Goal: Task Accomplishment & Management: Use online tool/utility

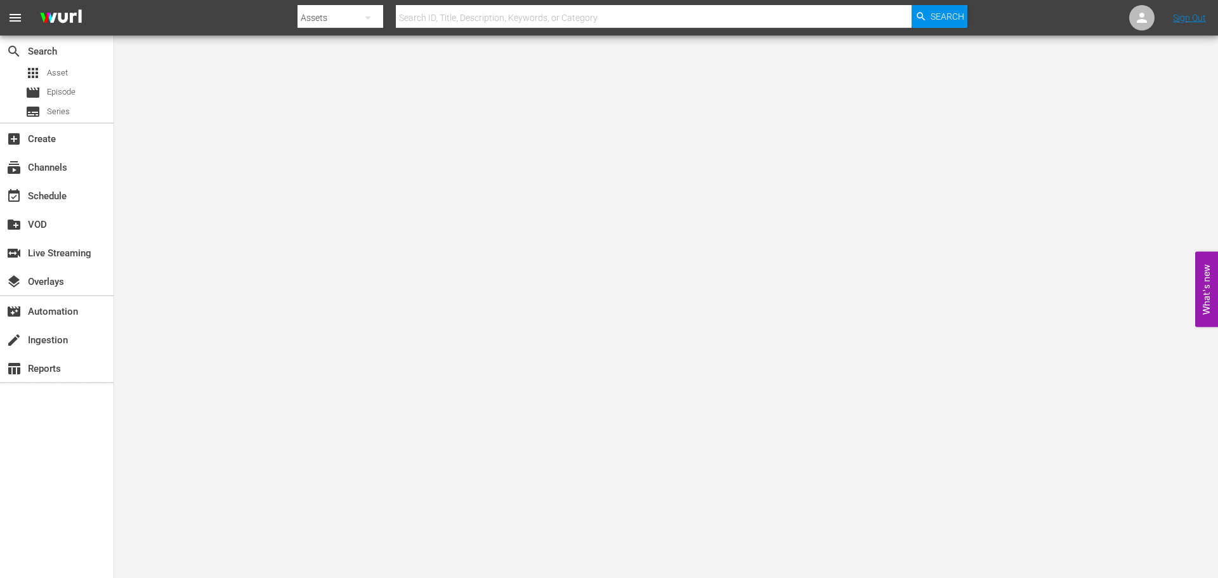
click at [500, 3] on div at bounding box center [633, 4] width 670 height 3
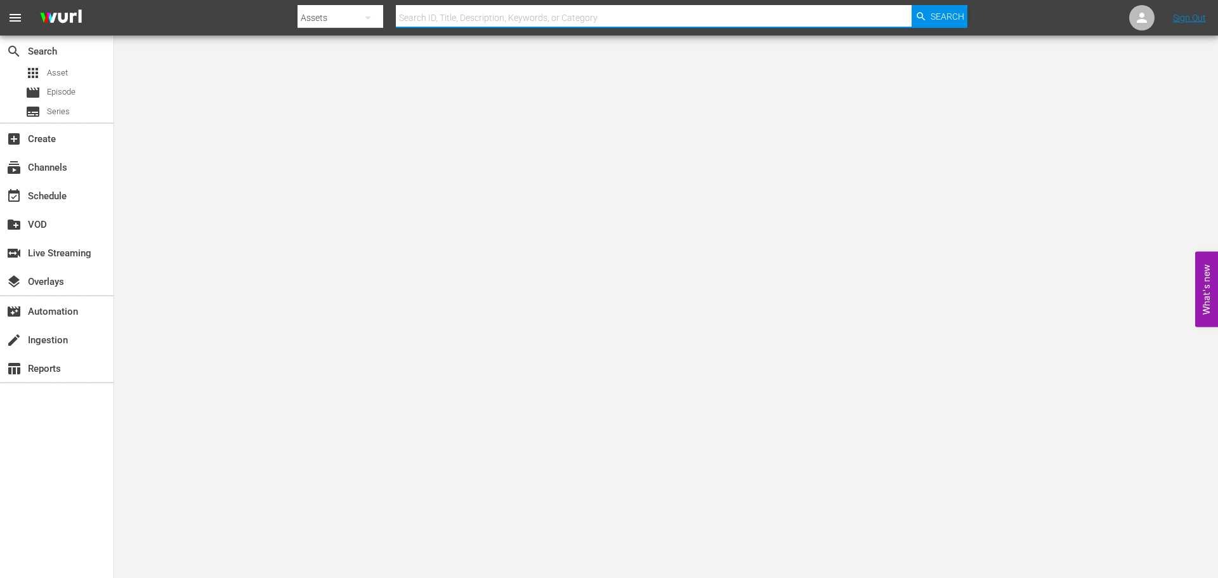
click at [499, 18] on input "text" at bounding box center [654, 18] width 516 height 30
type input "murder before even"
click at [935, 20] on span "Search" at bounding box center [948, 16] width 34 height 23
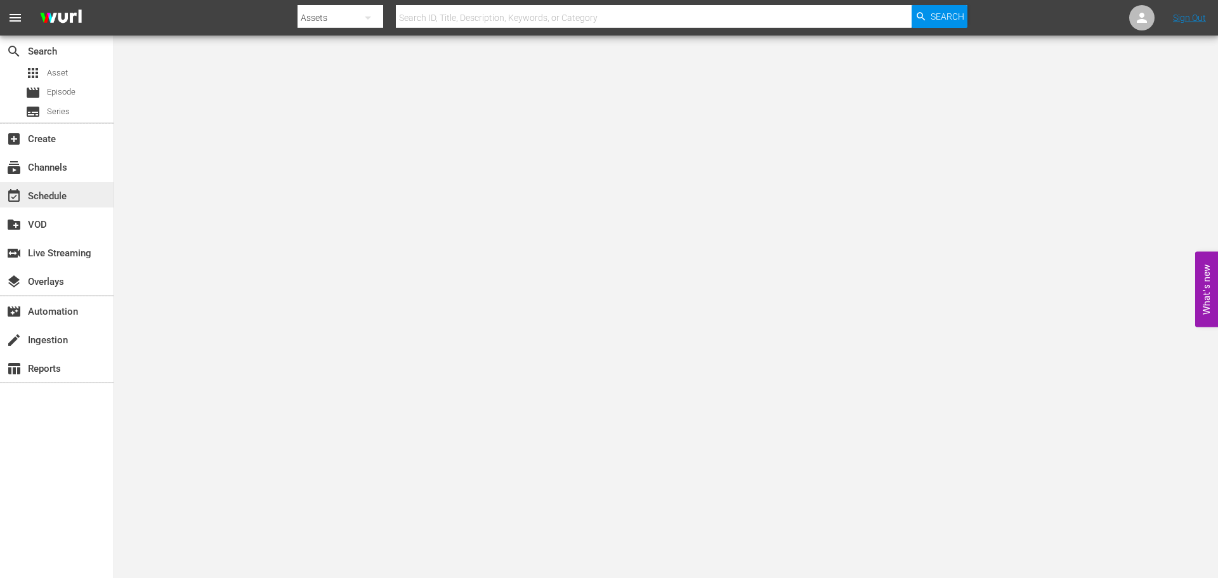
click at [34, 196] on div "event_available Schedule" at bounding box center [35, 193] width 71 height 11
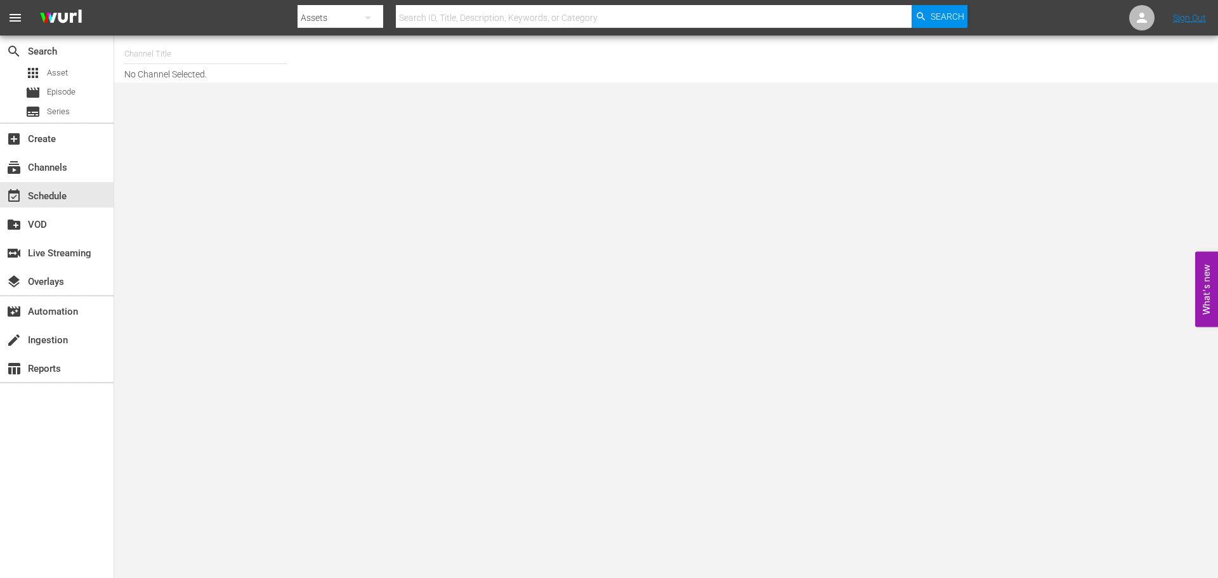
click at [164, 56] on input "text" at bounding box center [205, 54] width 162 height 30
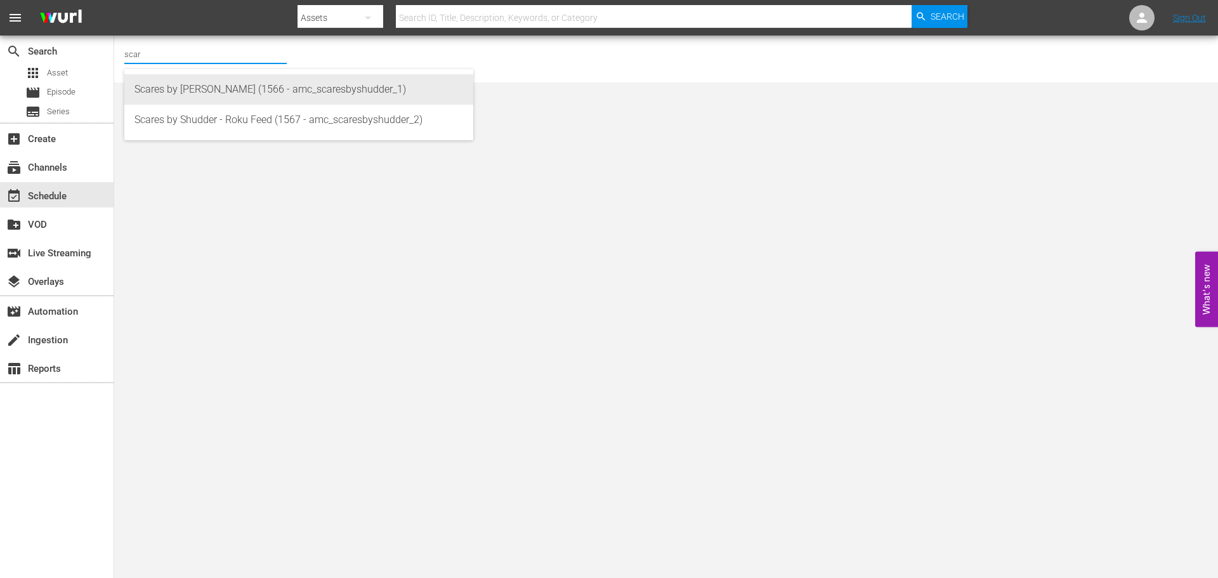
click at [158, 81] on div "Scares by [PERSON_NAME] (1566 - amc_scaresbyshudder_1)" at bounding box center [298, 89] width 329 height 30
type input "Scares by [PERSON_NAME] (1566 - amc_scaresbyshudder_1)"
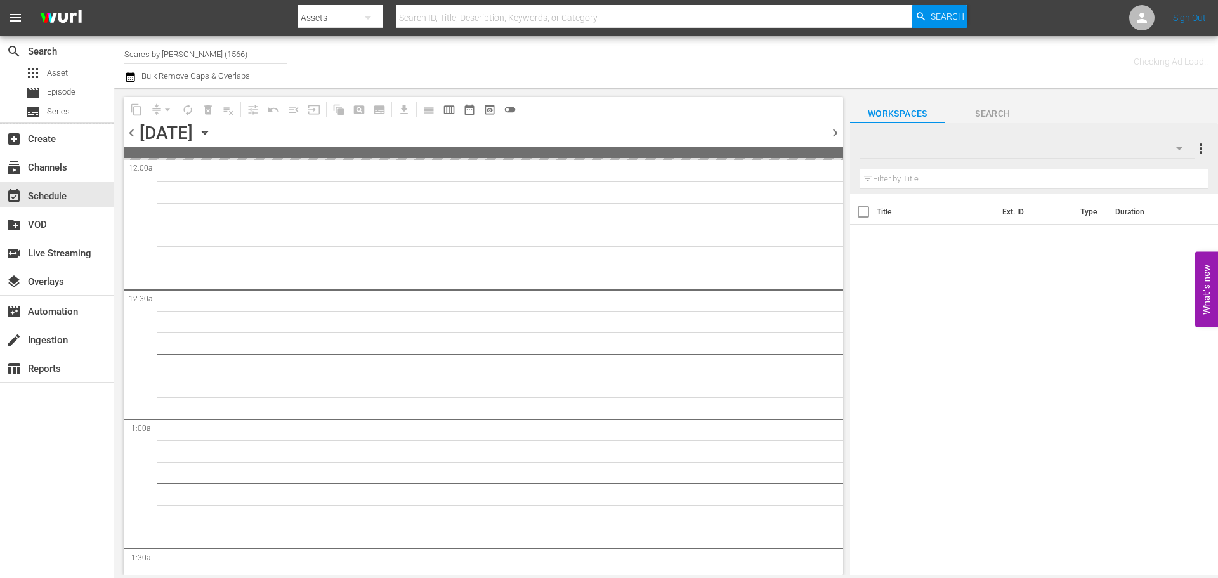
click at [212, 138] on icon "button" at bounding box center [205, 133] width 14 height 14
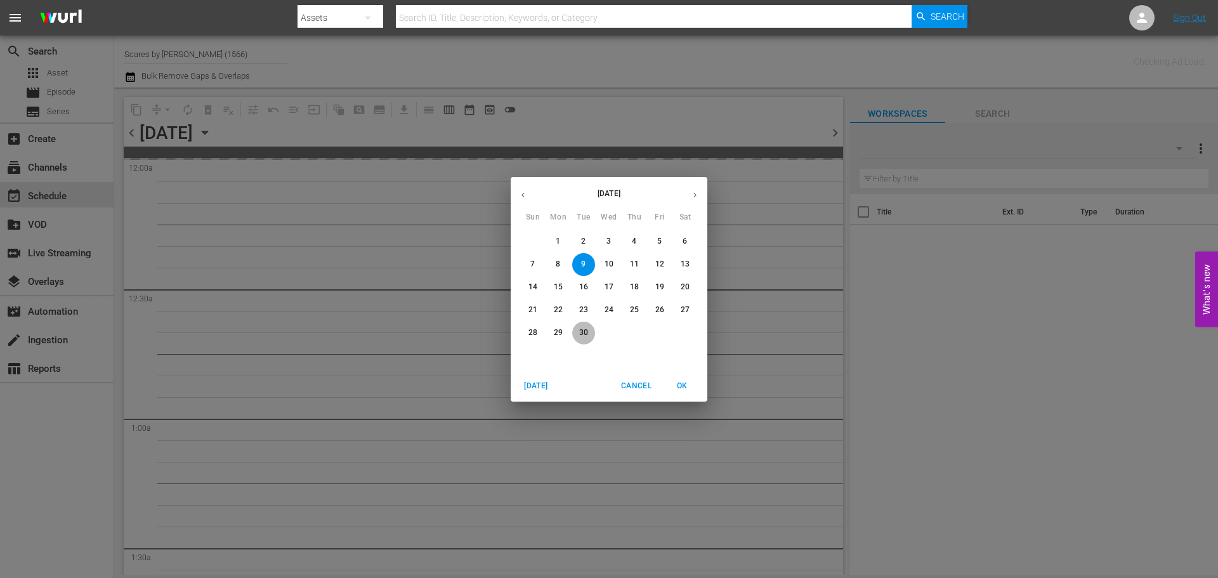
click at [585, 334] on p "30" at bounding box center [583, 332] width 9 height 11
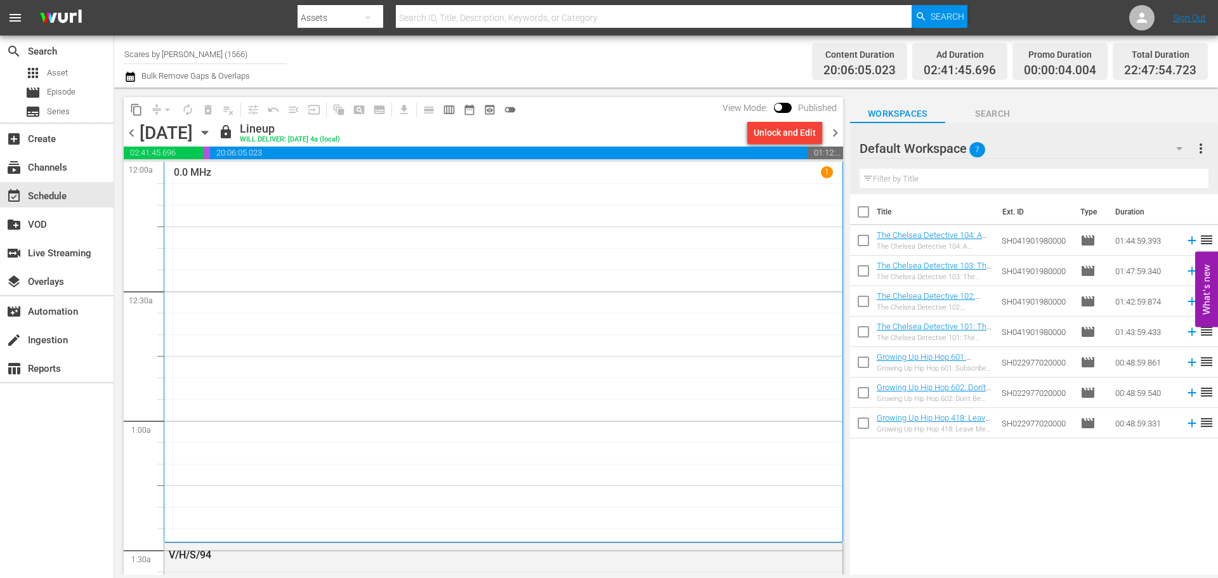
click at [837, 133] on span "chevron_right" at bounding box center [835, 133] width 16 height 16
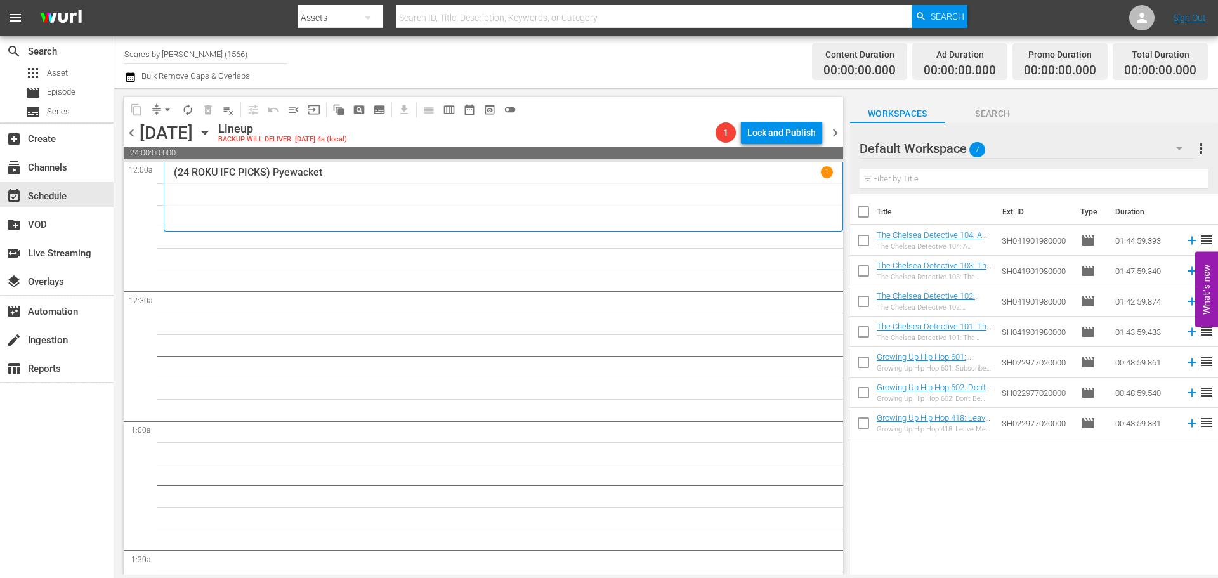
click at [229, 175] on p "(24 ROKU IFC PICKS) Pyewacket" at bounding box center [248, 172] width 148 height 12
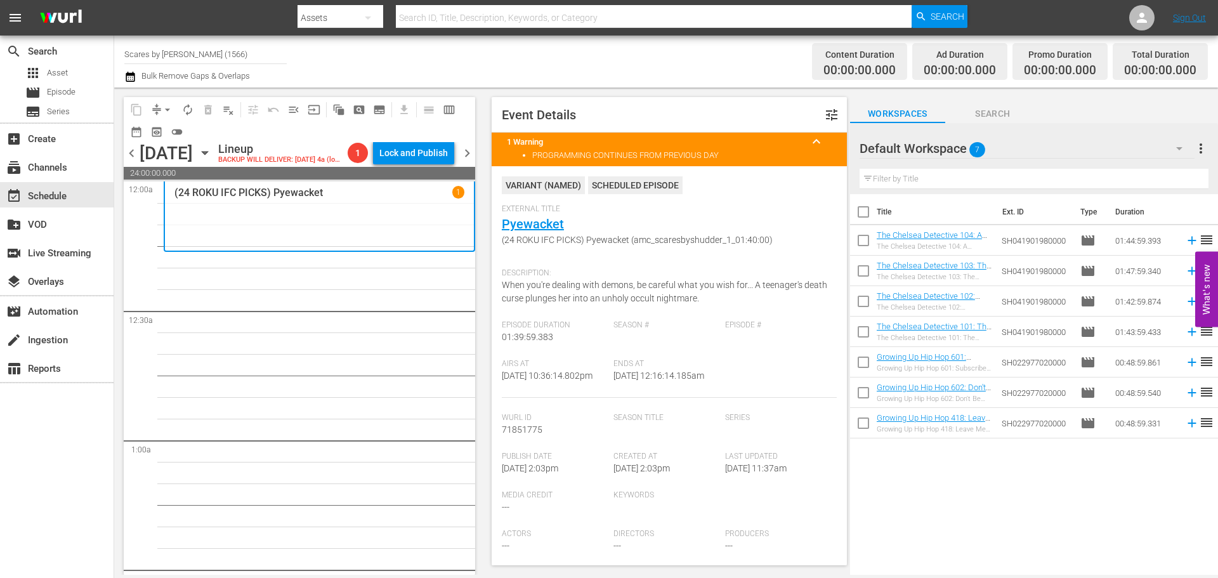
click at [209, 49] on input "Scares by [PERSON_NAME] (1566)" at bounding box center [205, 54] width 162 height 30
click at [177, 52] on input "scares" at bounding box center [205, 54] width 162 height 30
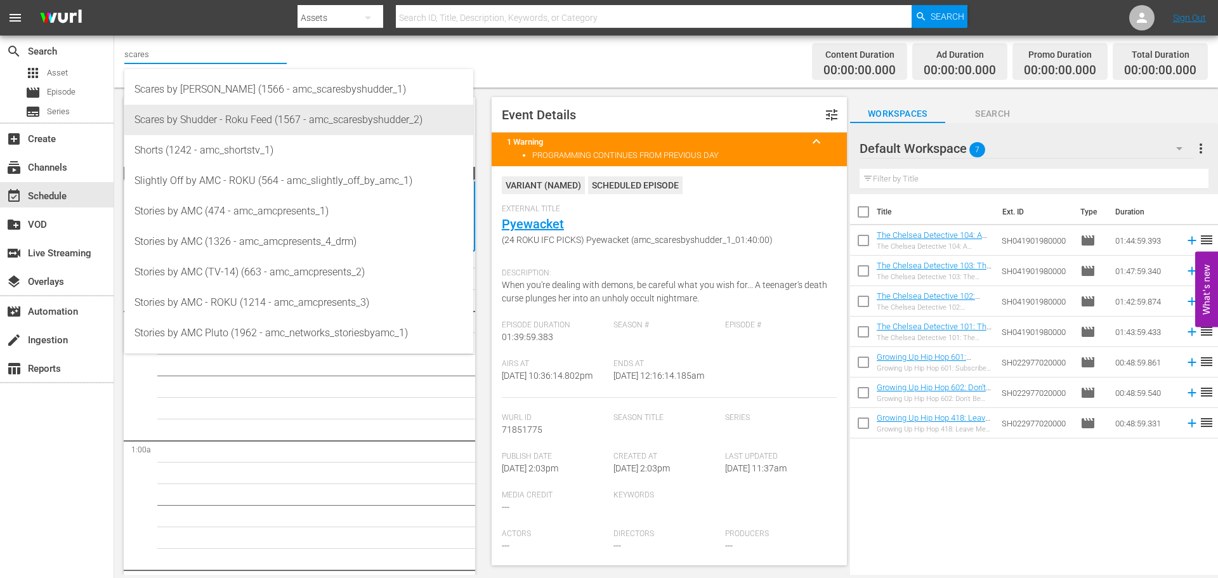
click at [213, 121] on div "Scares by Shudder - Roku Feed (1567 - amc_scaresbyshudder_2)" at bounding box center [298, 120] width 329 height 30
type input "Scares by Shudder - Roku Feed (1567 - amc_scaresbyshudder_2)"
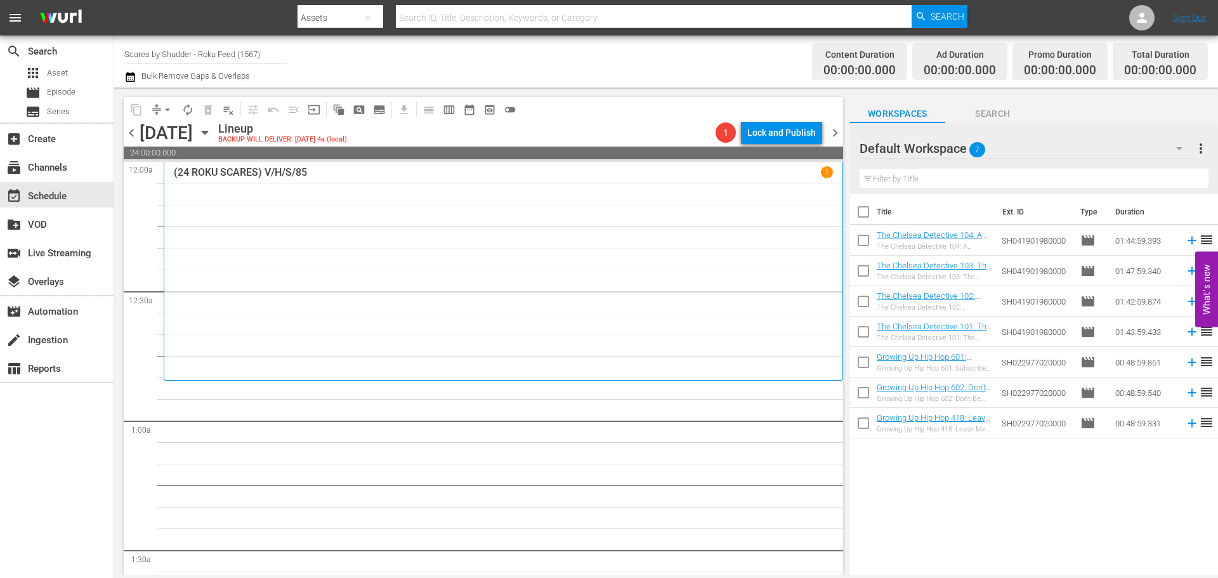
click at [128, 132] on span "chevron_left" at bounding box center [132, 133] width 16 height 16
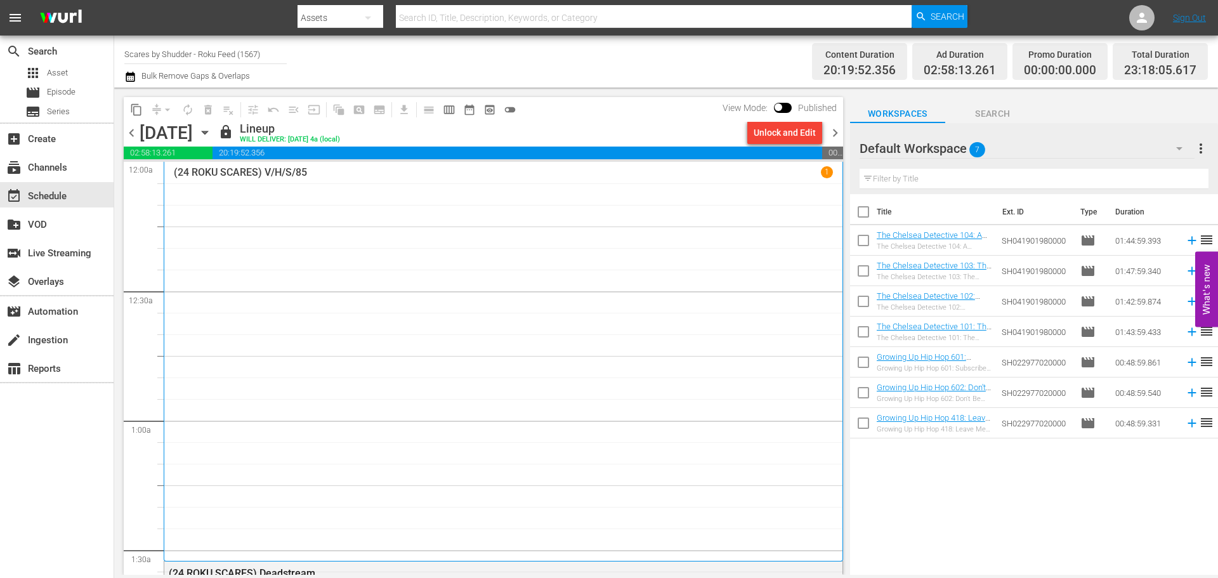
click at [837, 125] on span "chevron_right" at bounding box center [835, 133] width 16 height 16
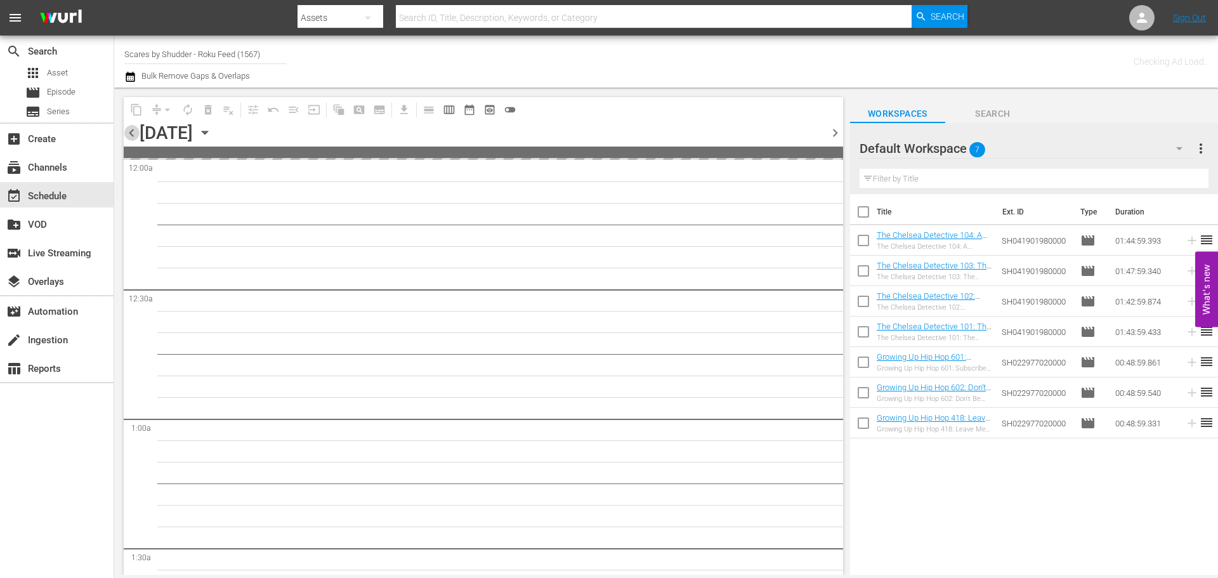
click at [131, 131] on span "chevron_left" at bounding box center [132, 133] width 16 height 16
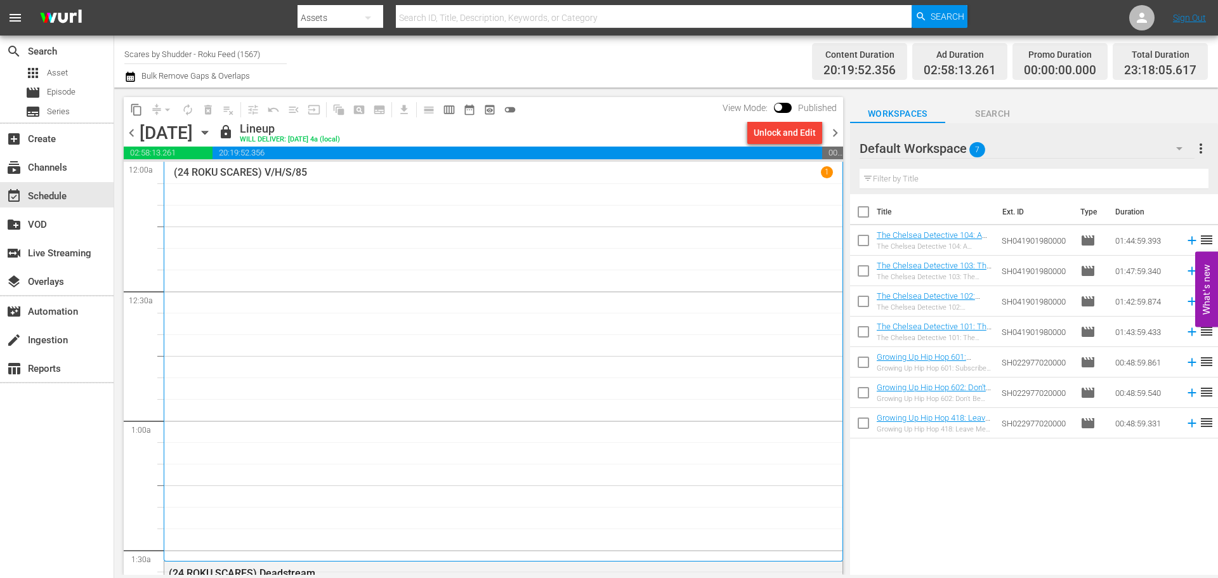
click at [831, 135] on span "chevron_right" at bounding box center [835, 133] width 16 height 16
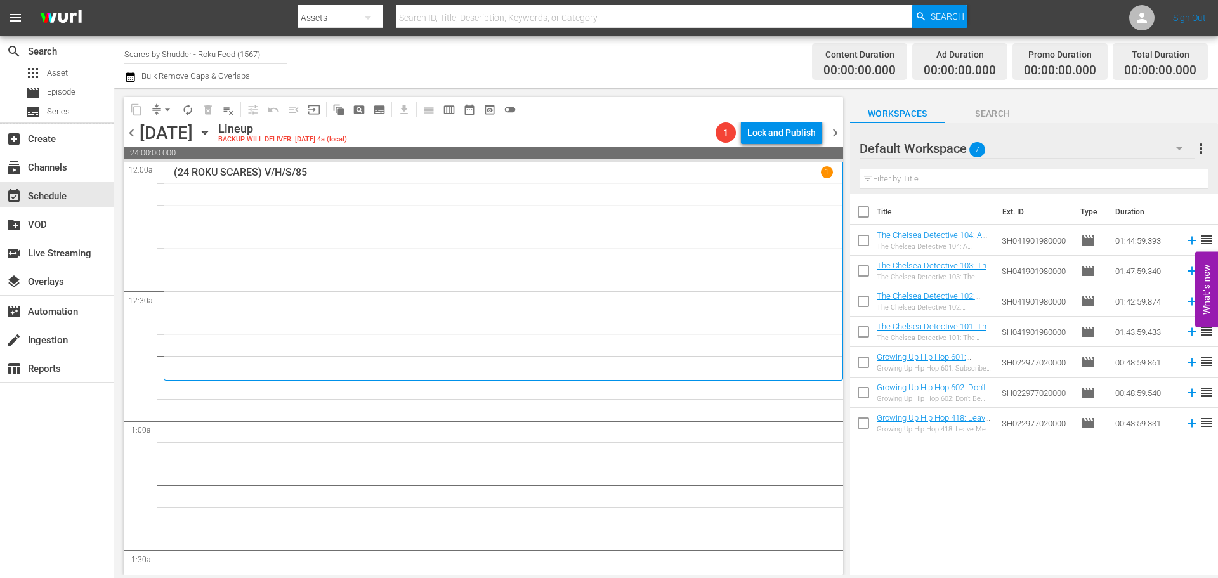
click at [313, 214] on div "(24 ROKU SCARES) V/H/S/85 1" at bounding box center [503, 270] width 659 height 209
